Goal: Information Seeking & Learning: Check status

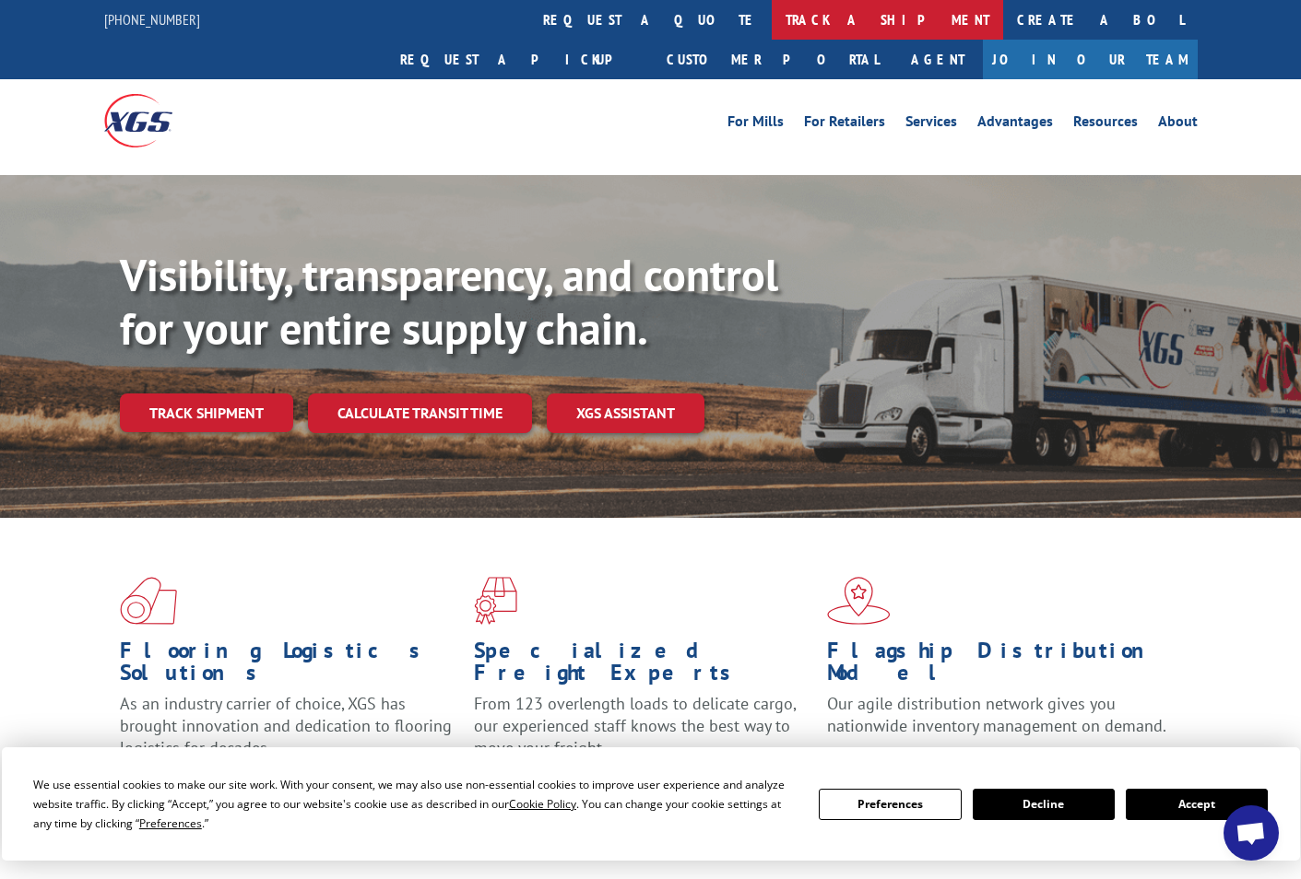
click at [772, 15] on link "track a shipment" at bounding box center [887, 20] width 231 height 40
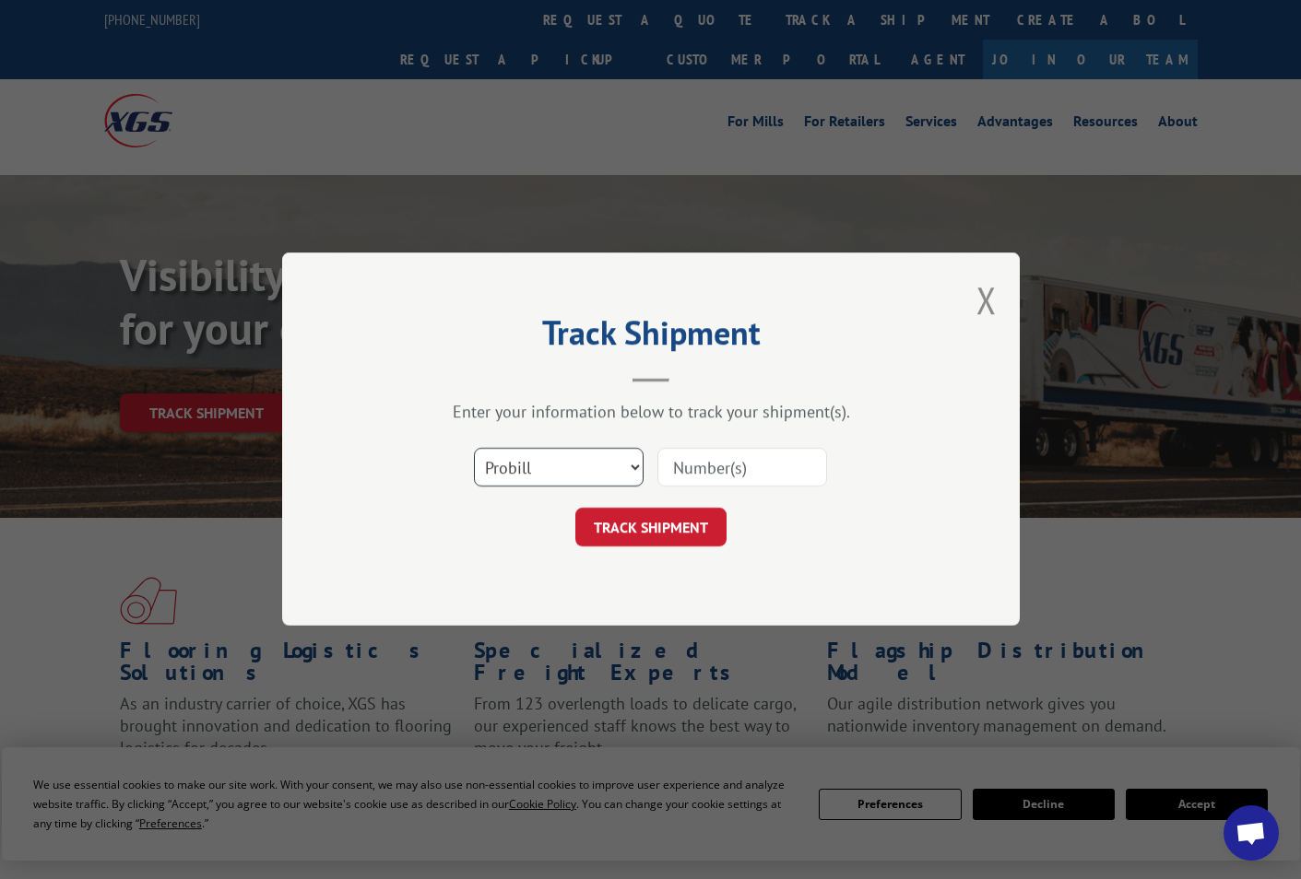
click at [557, 456] on select "Select category... Probill BOL PO" at bounding box center [559, 468] width 170 height 39
select select "po"
click at [474, 449] on select "Select category... Probill BOL PO" at bounding box center [559, 468] width 170 height 39
click at [743, 466] on input at bounding box center [742, 468] width 170 height 39
paste input "26530940"
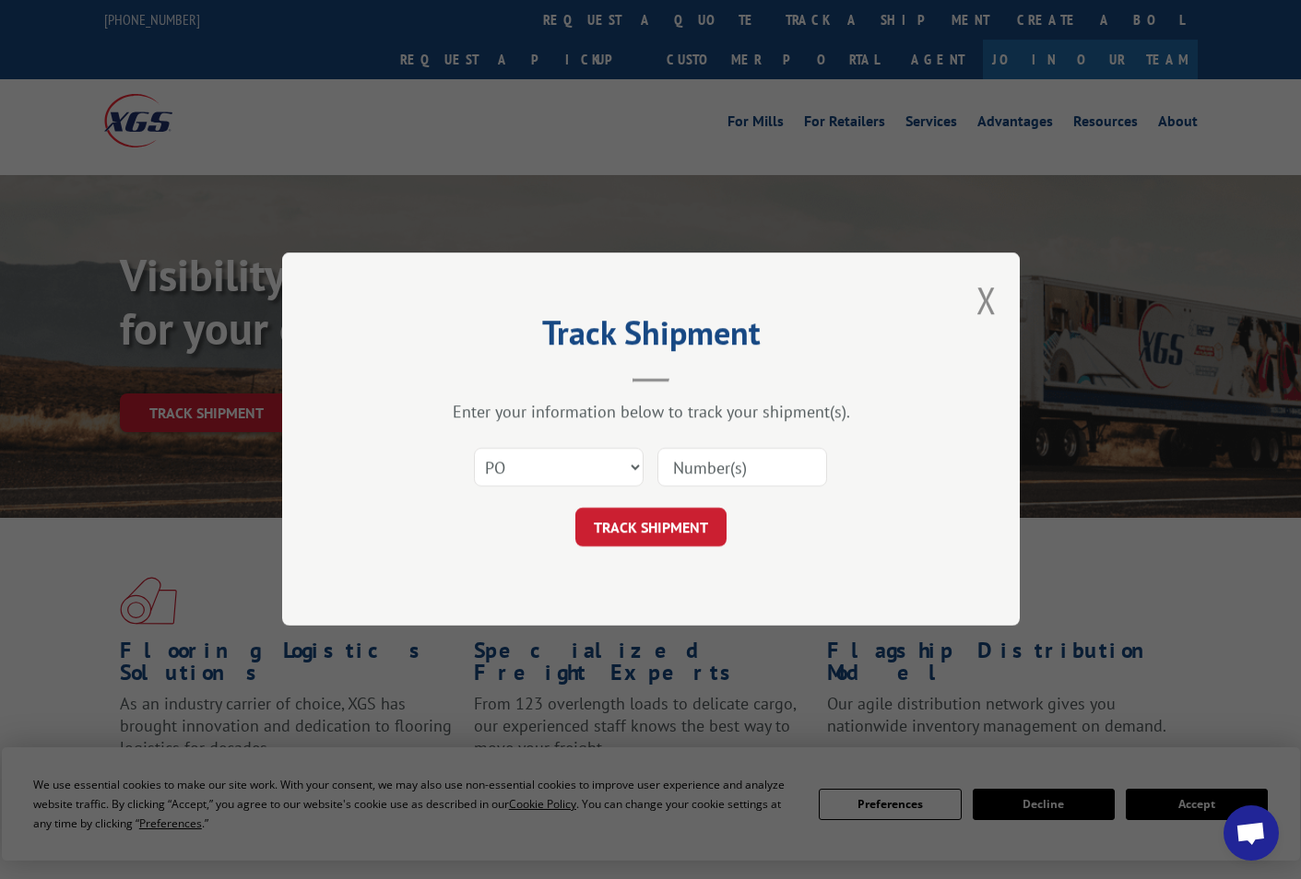
type input "26530940"
click button "TRACK SHIPMENT" at bounding box center [650, 528] width 151 height 39
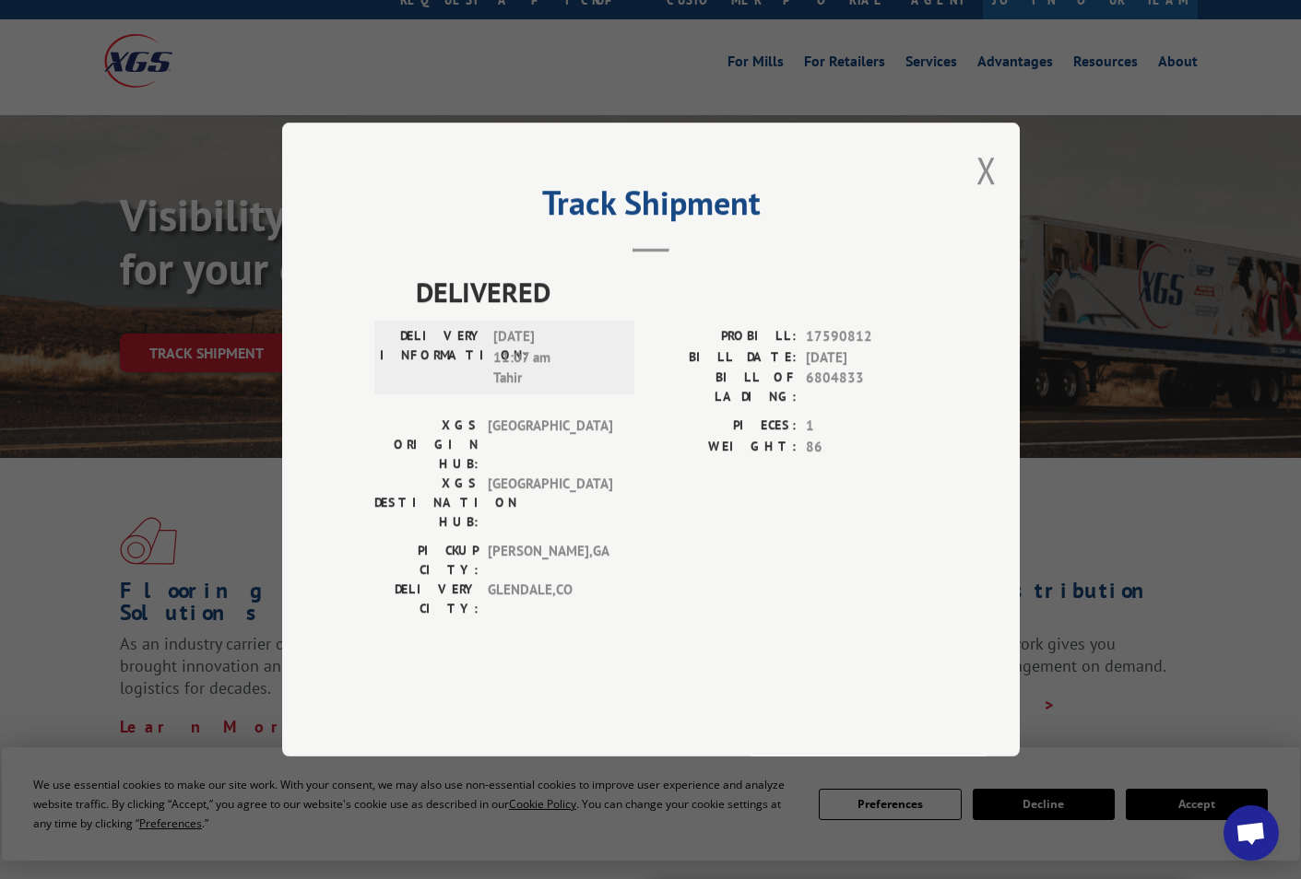
scroll to position [92, 0]
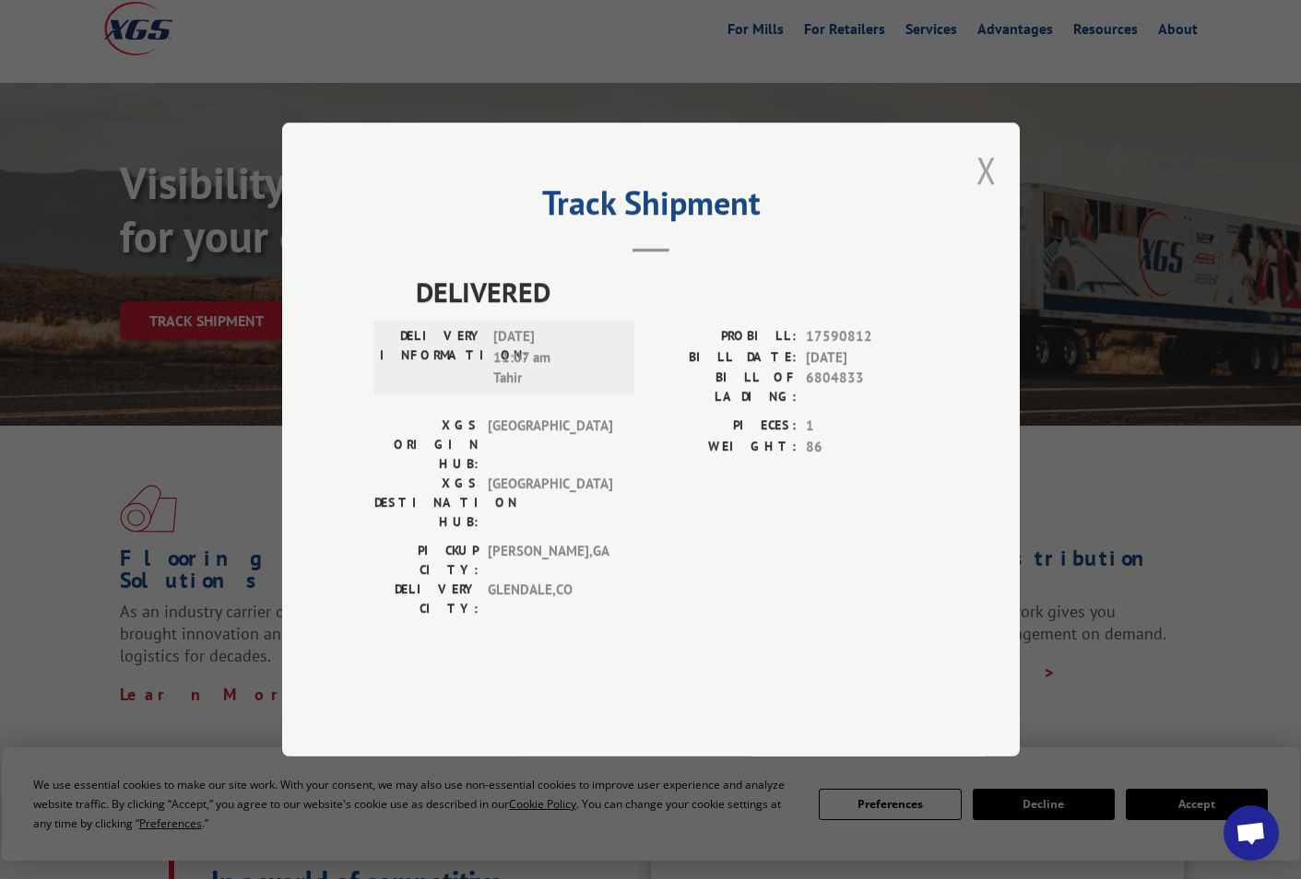
click at [987, 195] on button "Close modal" at bounding box center [986, 170] width 20 height 49
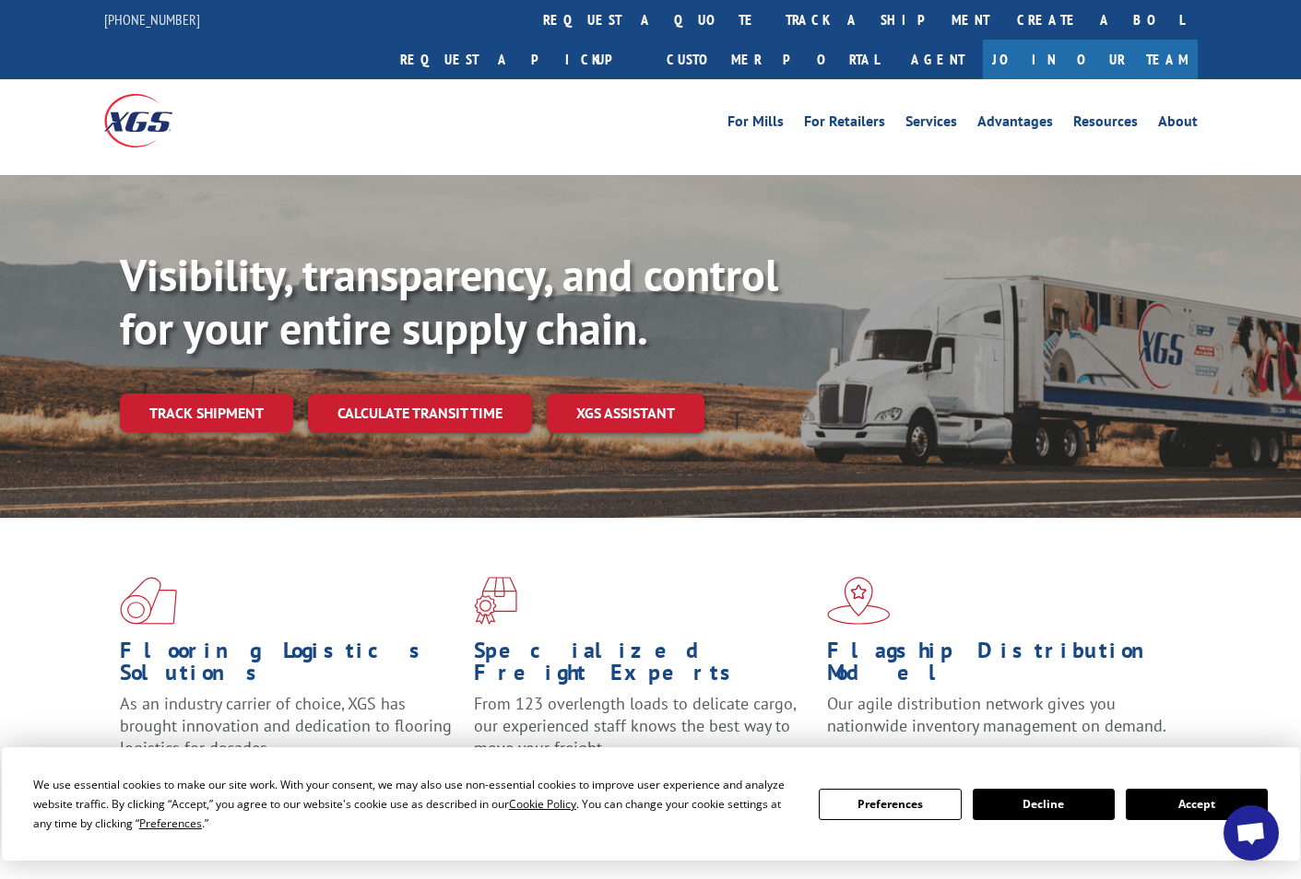
drag, startPoint x: 562, startPoint y: 16, endPoint x: 572, endPoint y: 28, distance: 15.1
click at [772, 16] on link "track a shipment" at bounding box center [887, 20] width 231 height 40
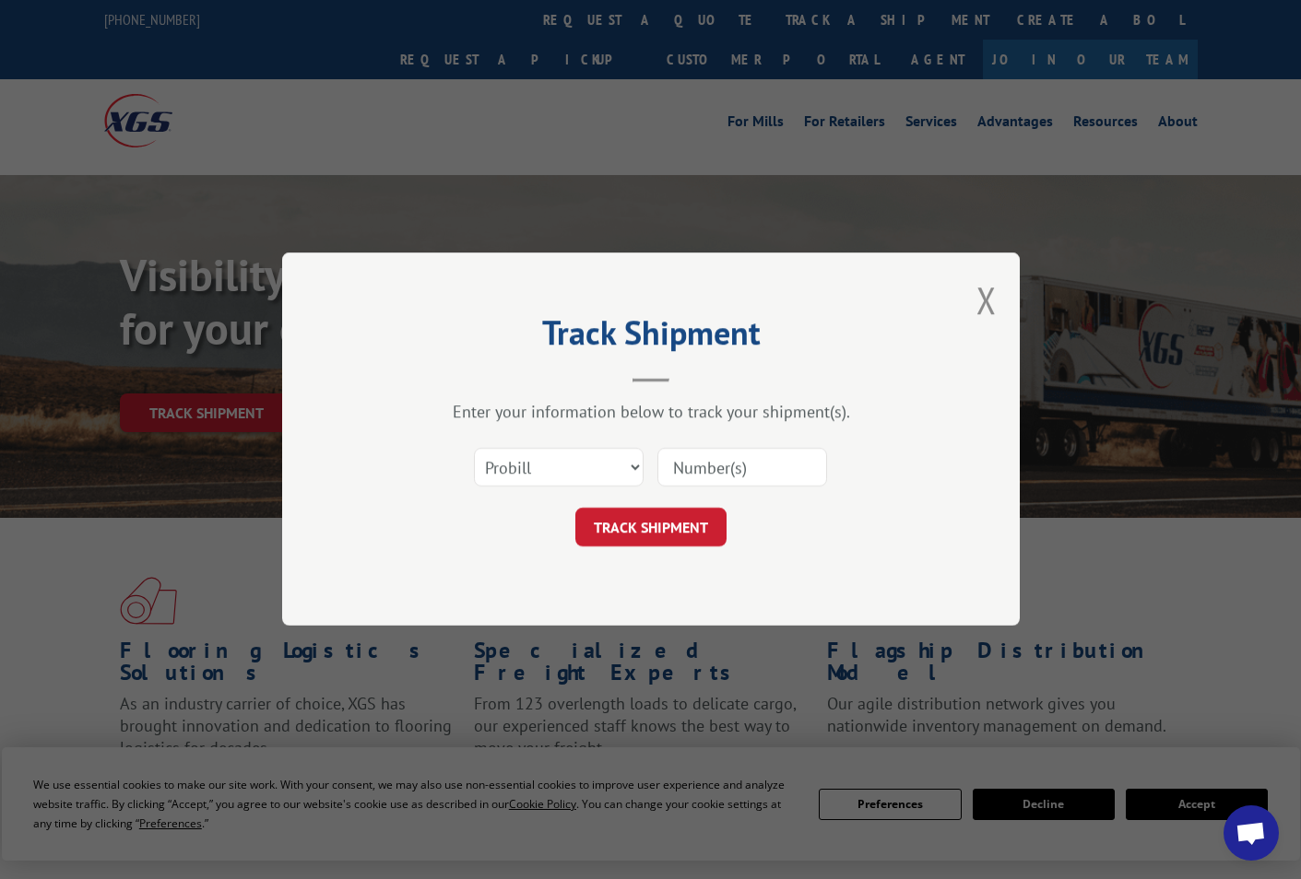
drag, startPoint x: 467, startPoint y: 455, endPoint x: 506, endPoint y: 475, distance: 43.3
click at [473, 458] on div "Select category... Probill BOL PO" at bounding box center [650, 468] width 553 height 61
drag, startPoint x: 542, startPoint y: 451, endPoint x: 547, endPoint y: 466, distance: 16.3
click at [542, 452] on select "Select category... Probill BOL PO" at bounding box center [559, 468] width 170 height 39
select select "po"
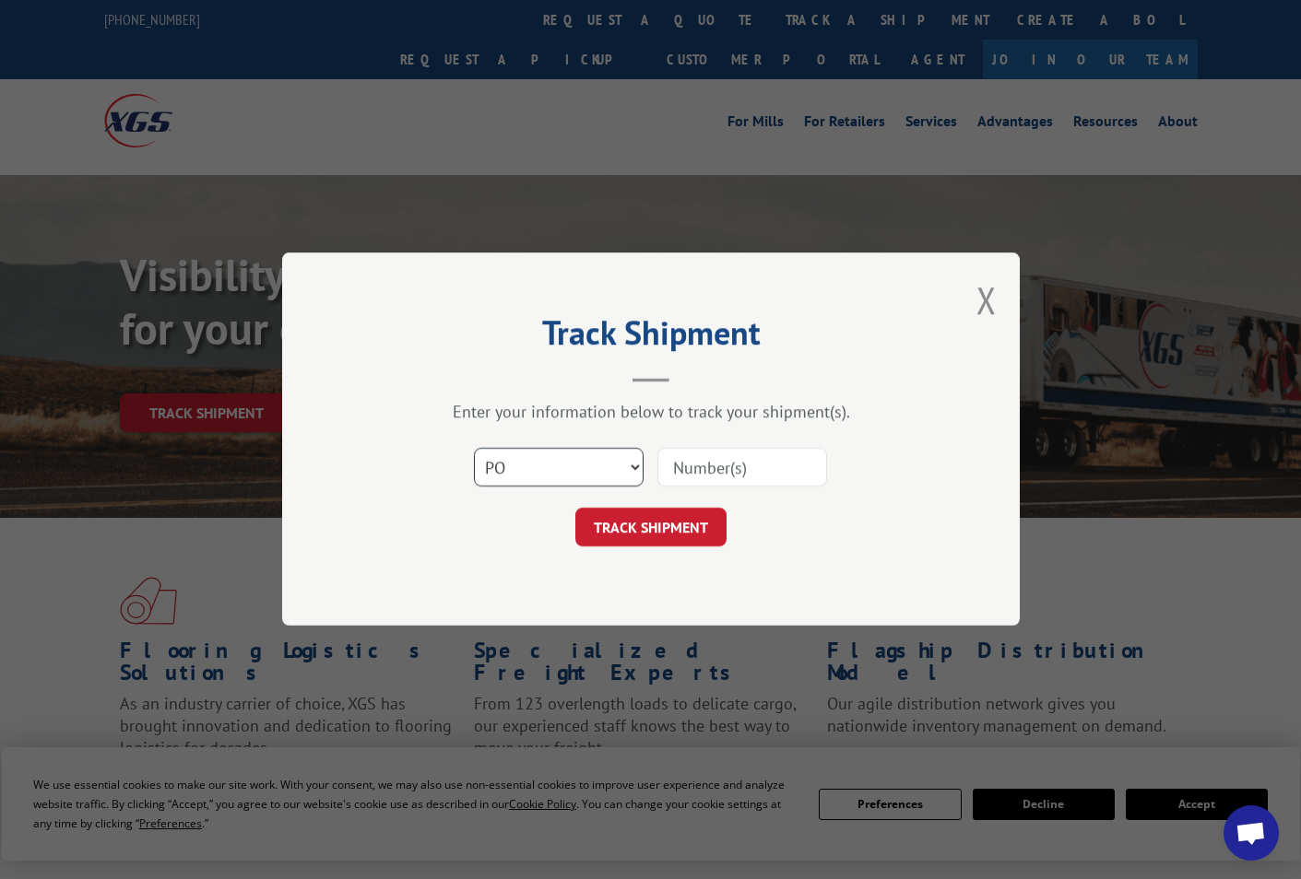
click at [474, 449] on select "Select category... Probill BOL PO" at bounding box center [559, 468] width 170 height 39
click at [702, 467] on input at bounding box center [742, 468] width 170 height 39
paste input "26531011"
type input "26531011"
click button "TRACK SHIPMENT" at bounding box center [650, 528] width 151 height 39
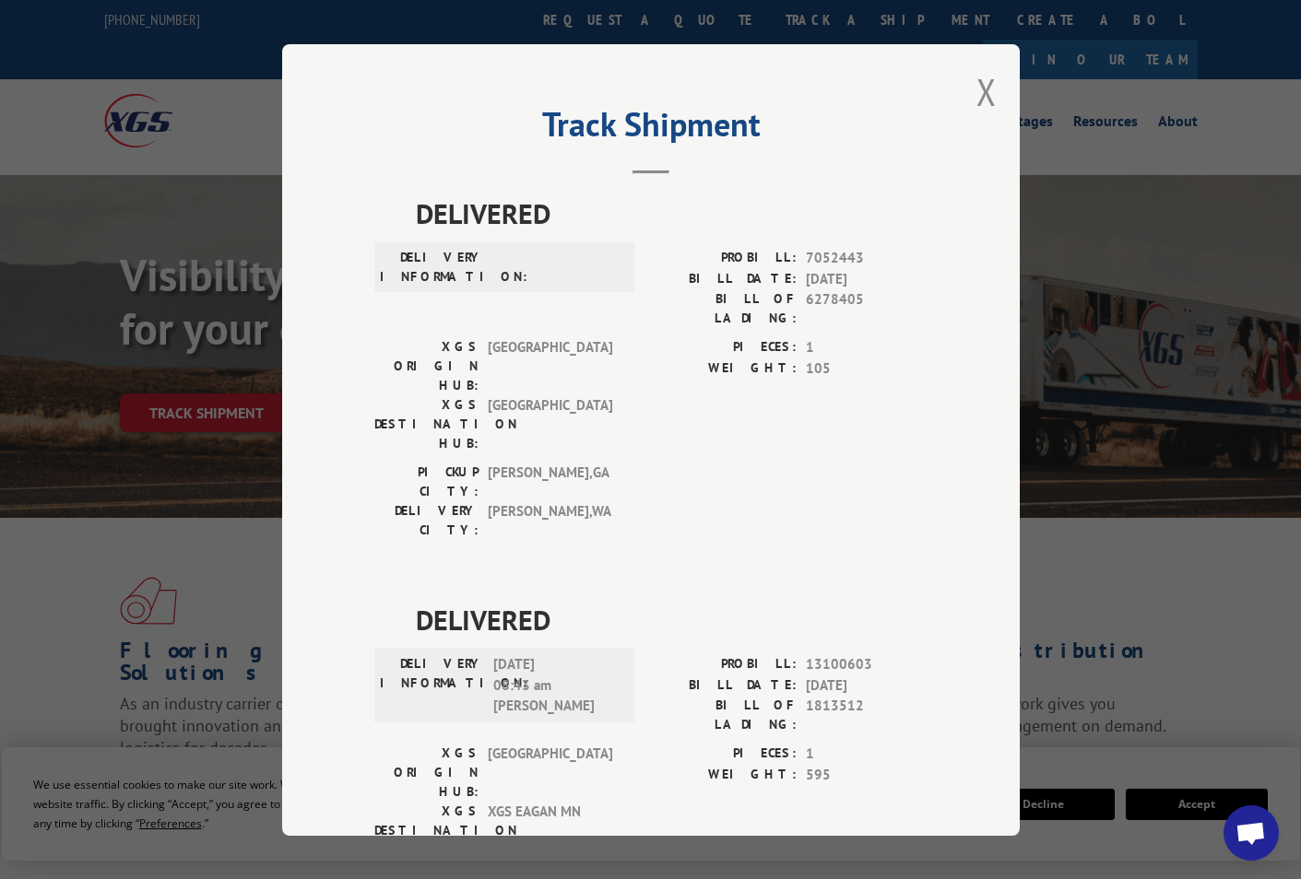
drag, startPoint x: 972, startPoint y: 99, endPoint x: 948, endPoint y: 91, distance: 25.1
click at [976, 99] on button "Close modal" at bounding box center [986, 91] width 20 height 49
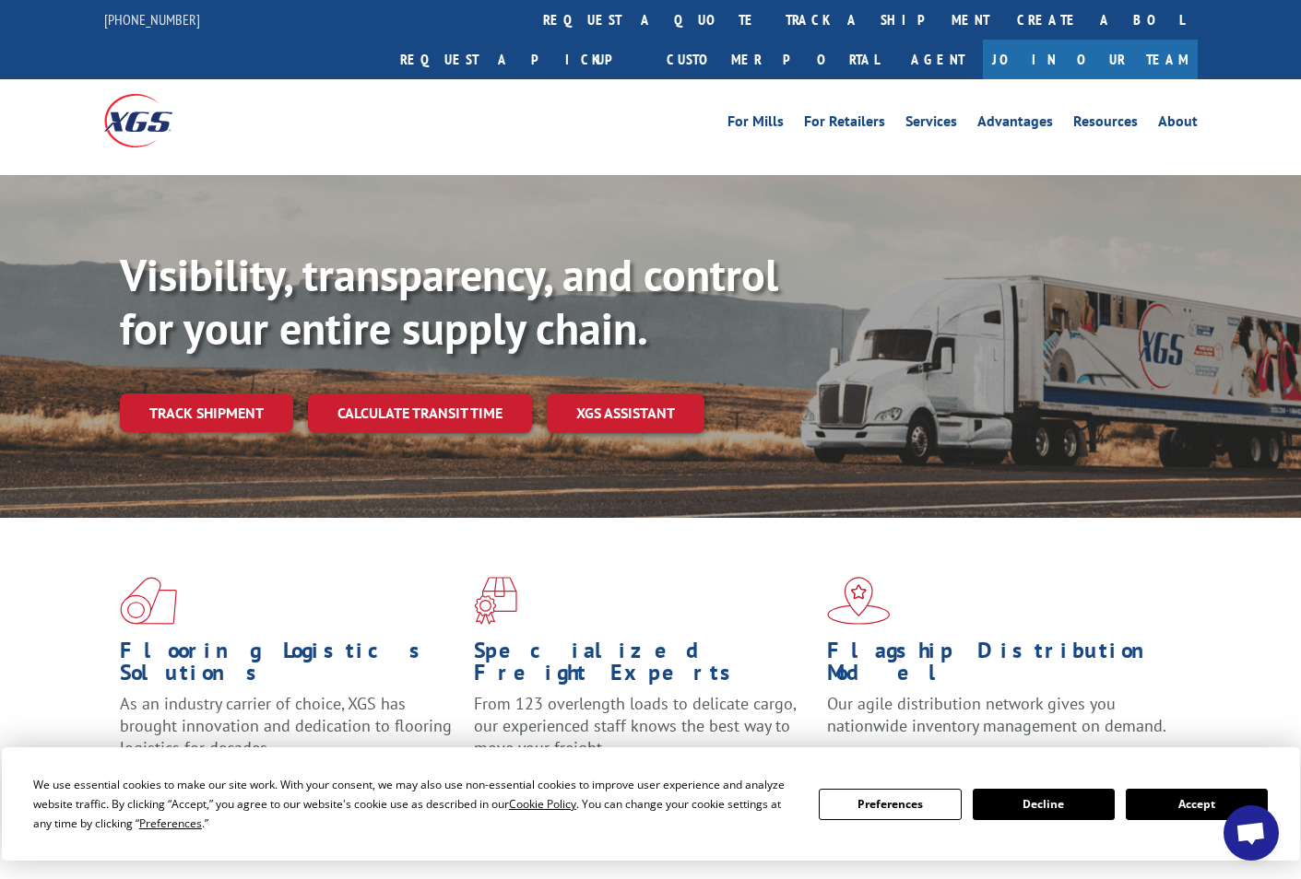
click at [772, 9] on link "track a shipment" at bounding box center [887, 20] width 231 height 40
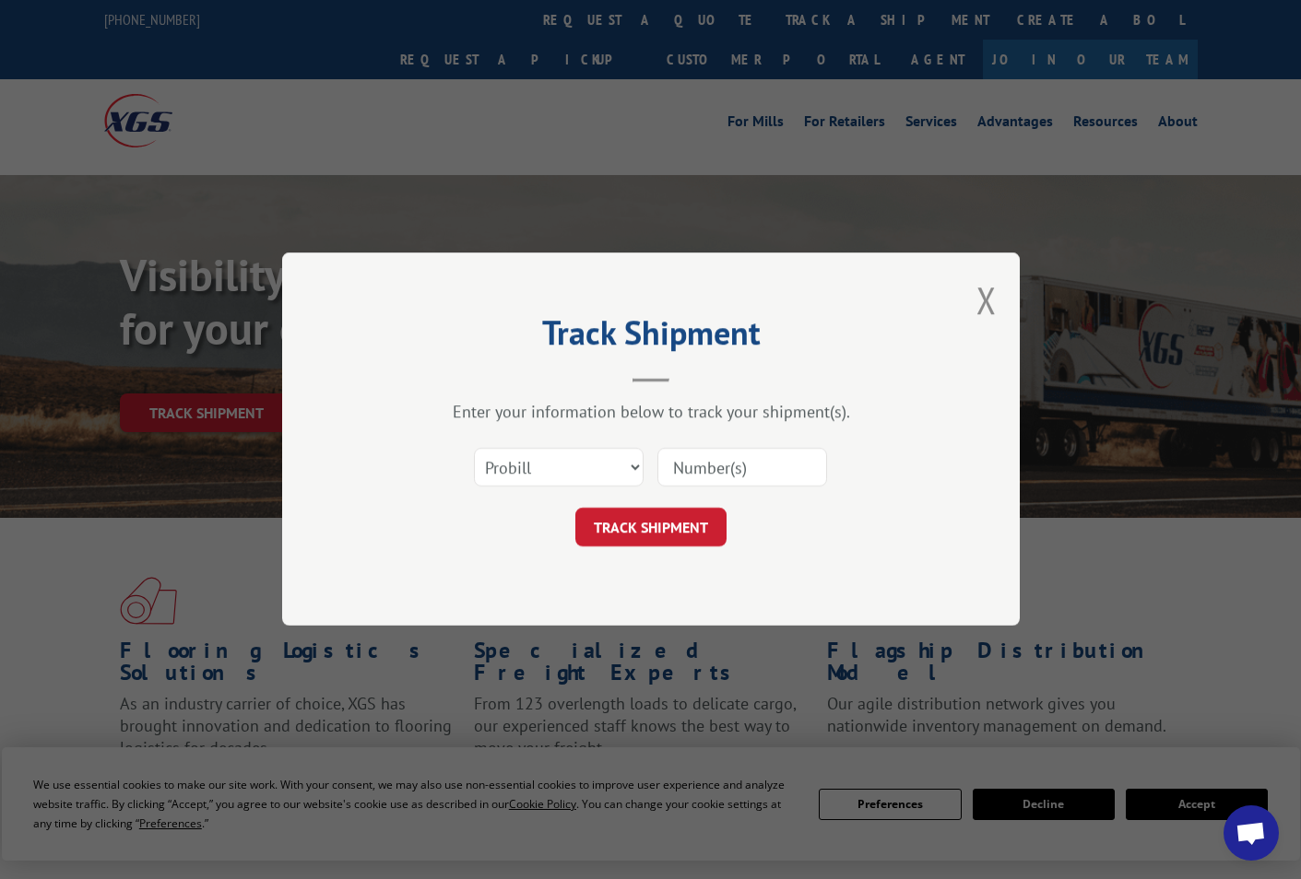
click at [511, 497] on form "Select category... Probill BOL PO TRACK SHIPMENT" at bounding box center [650, 493] width 553 height 110
drag, startPoint x: 511, startPoint y: 497, endPoint x: 493, endPoint y: 489, distance: 19.4
click at [493, 489] on div "Select category... Probill BOL PO" at bounding box center [559, 468] width 168 height 42
drag, startPoint x: 497, startPoint y: 461, endPoint x: 502, endPoint y: 485, distance: 24.6
click at [497, 461] on select "Select category... Probill BOL PO" at bounding box center [559, 468] width 170 height 39
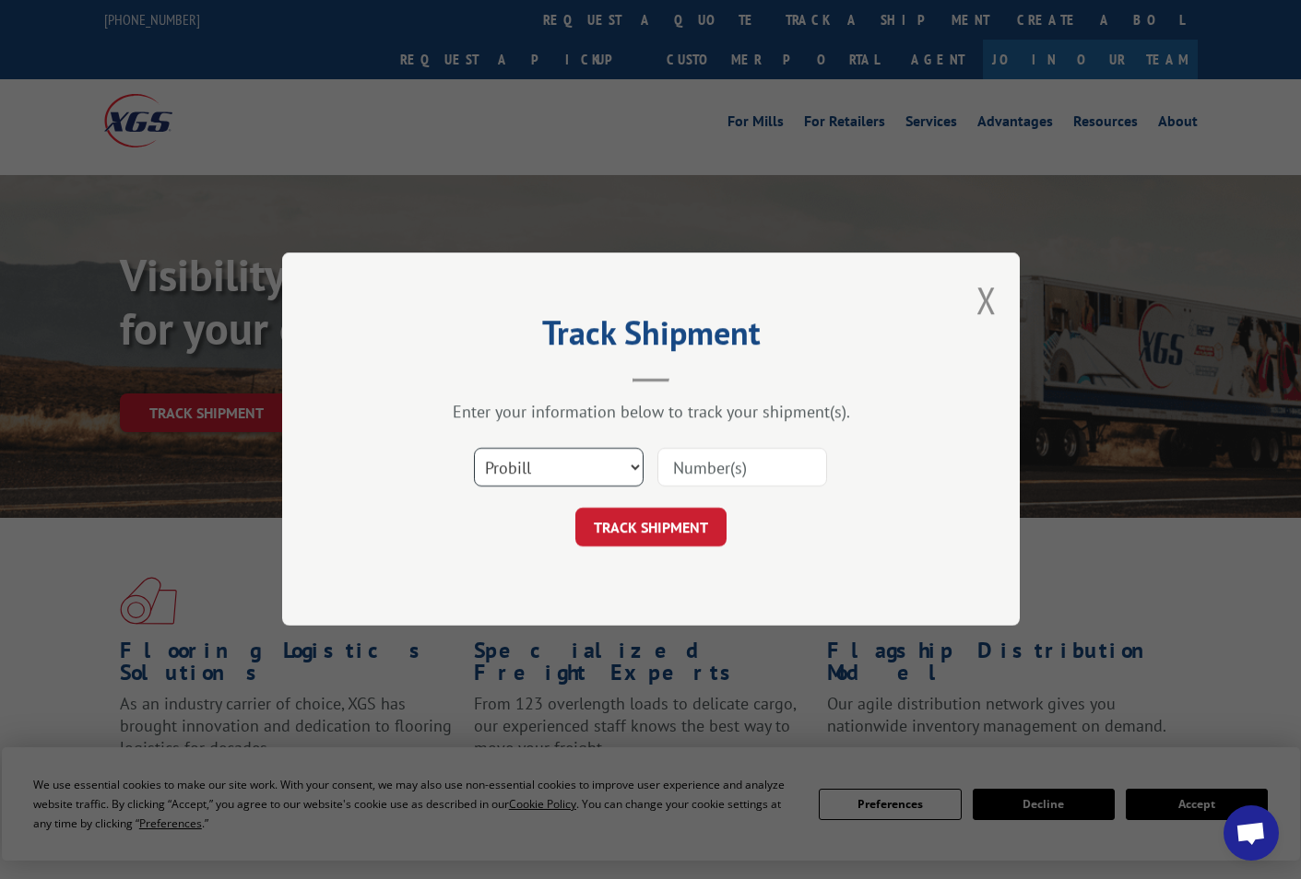
select select "po"
click at [474, 449] on select "Select category... Probill BOL PO" at bounding box center [559, 468] width 170 height 39
click at [674, 473] on input at bounding box center [742, 468] width 170 height 39
paste input "26531011"
type input "26531011"
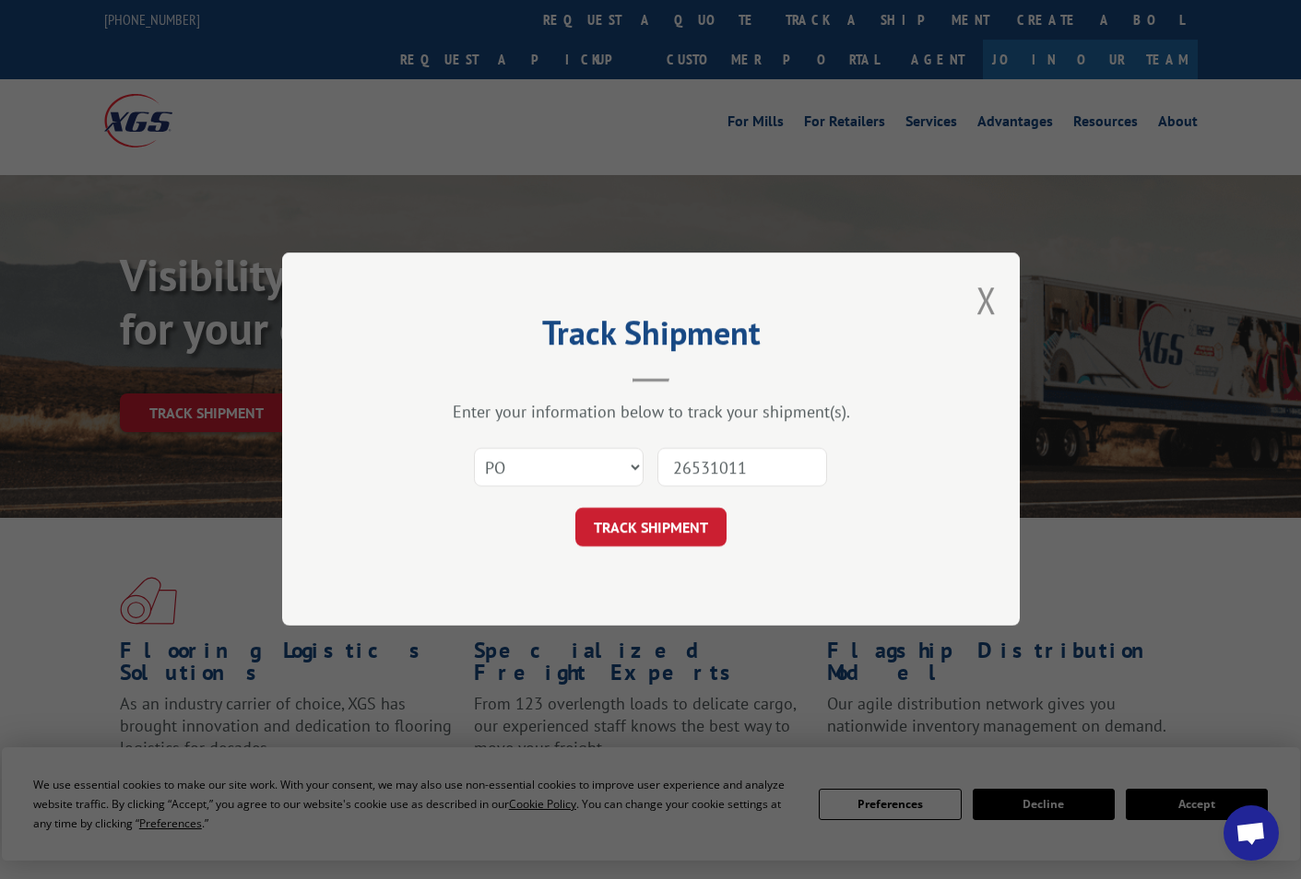
click button "TRACK SHIPMENT" at bounding box center [650, 528] width 151 height 39
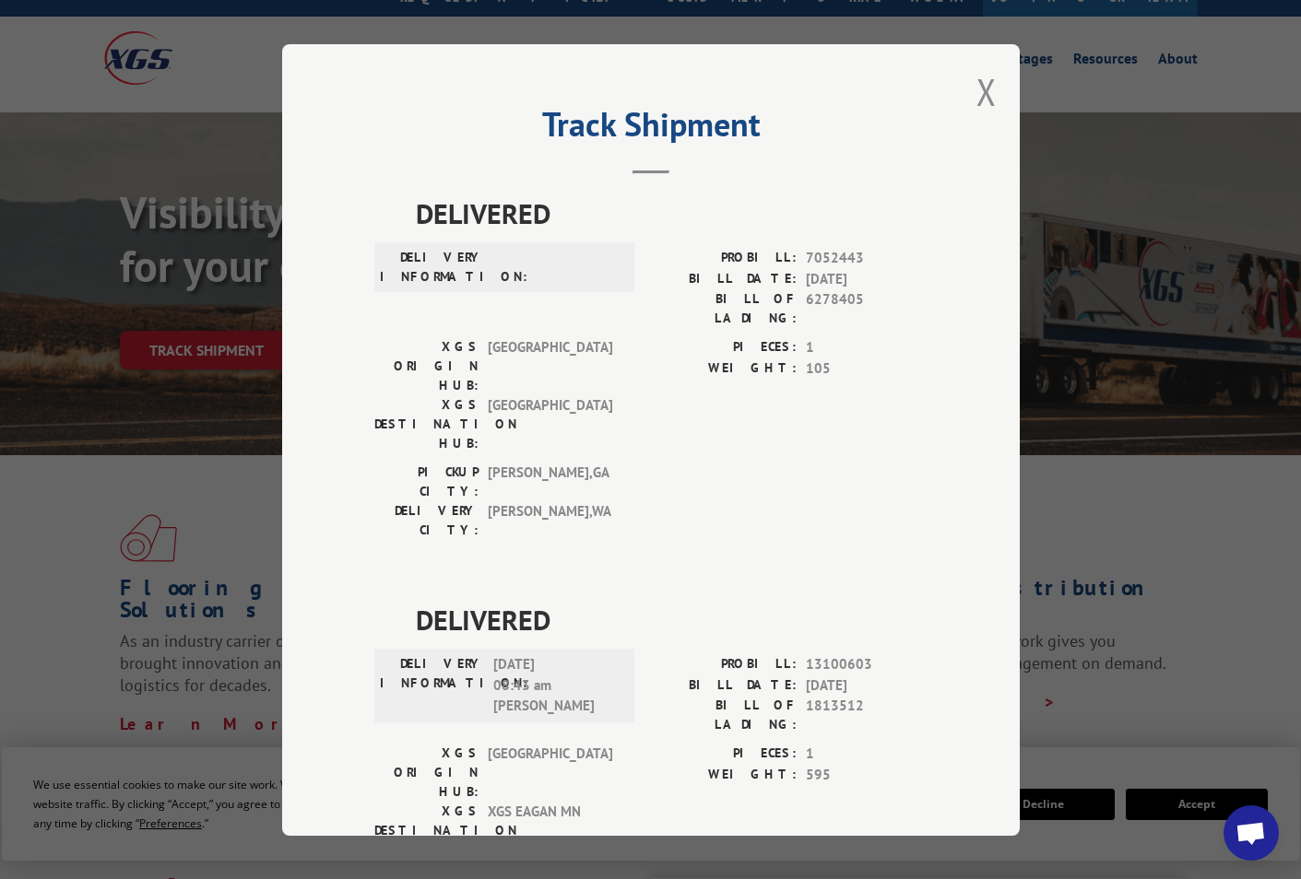
scroll to position [92, 0]
